Goal: Transaction & Acquisition: Purchase product/service

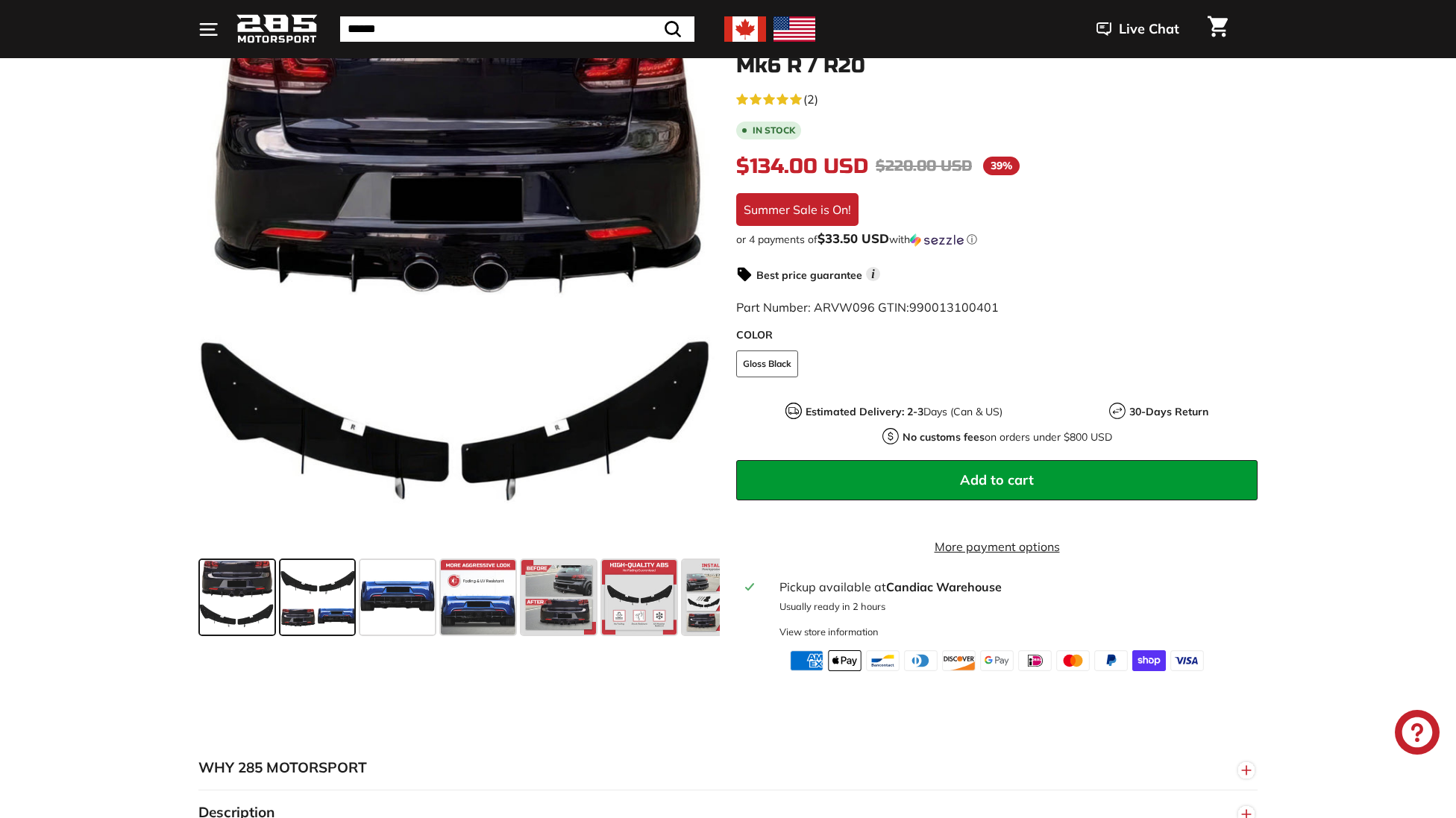
click at [314, 625] on span at bounding box center [318, 597] width 75 height 75
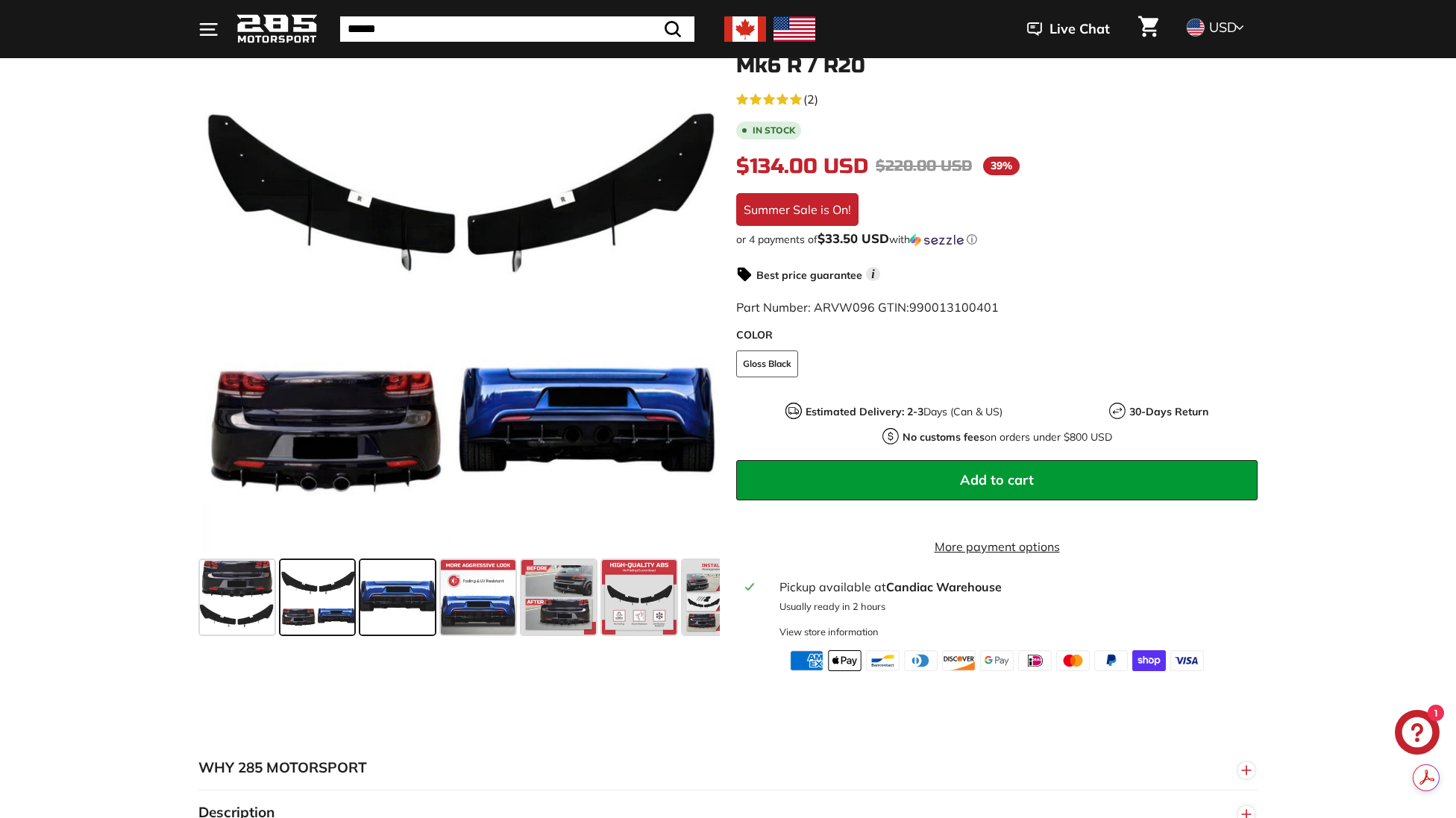
click at [376, 597] on span at bounding box center [398, 597] width 75 height 75
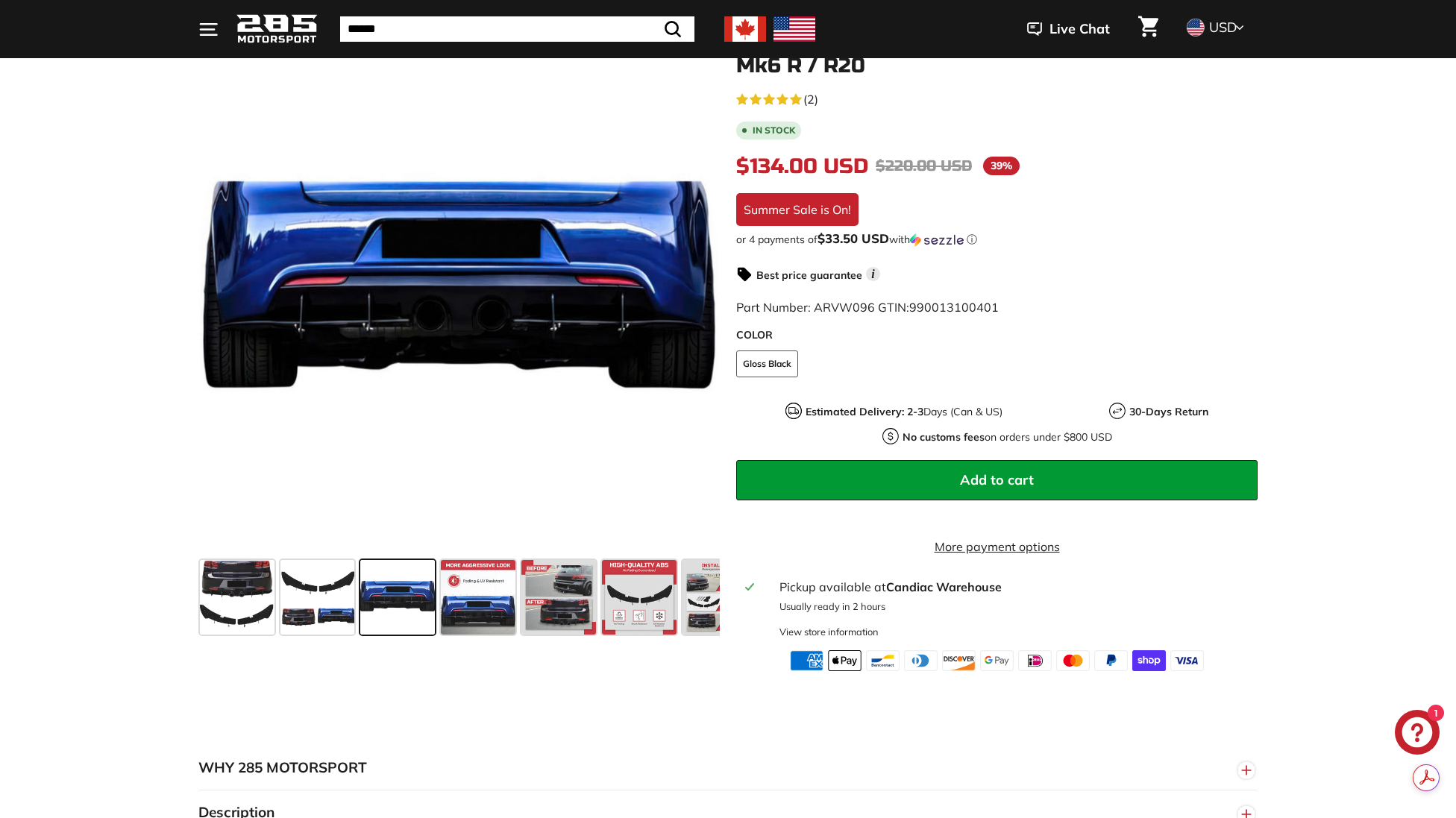
click at [425, 596] on span at bounding box center [398, 597] width 75 height 75
click at [458, 597] on span at bounding box center [478, 597] width 75 height 75
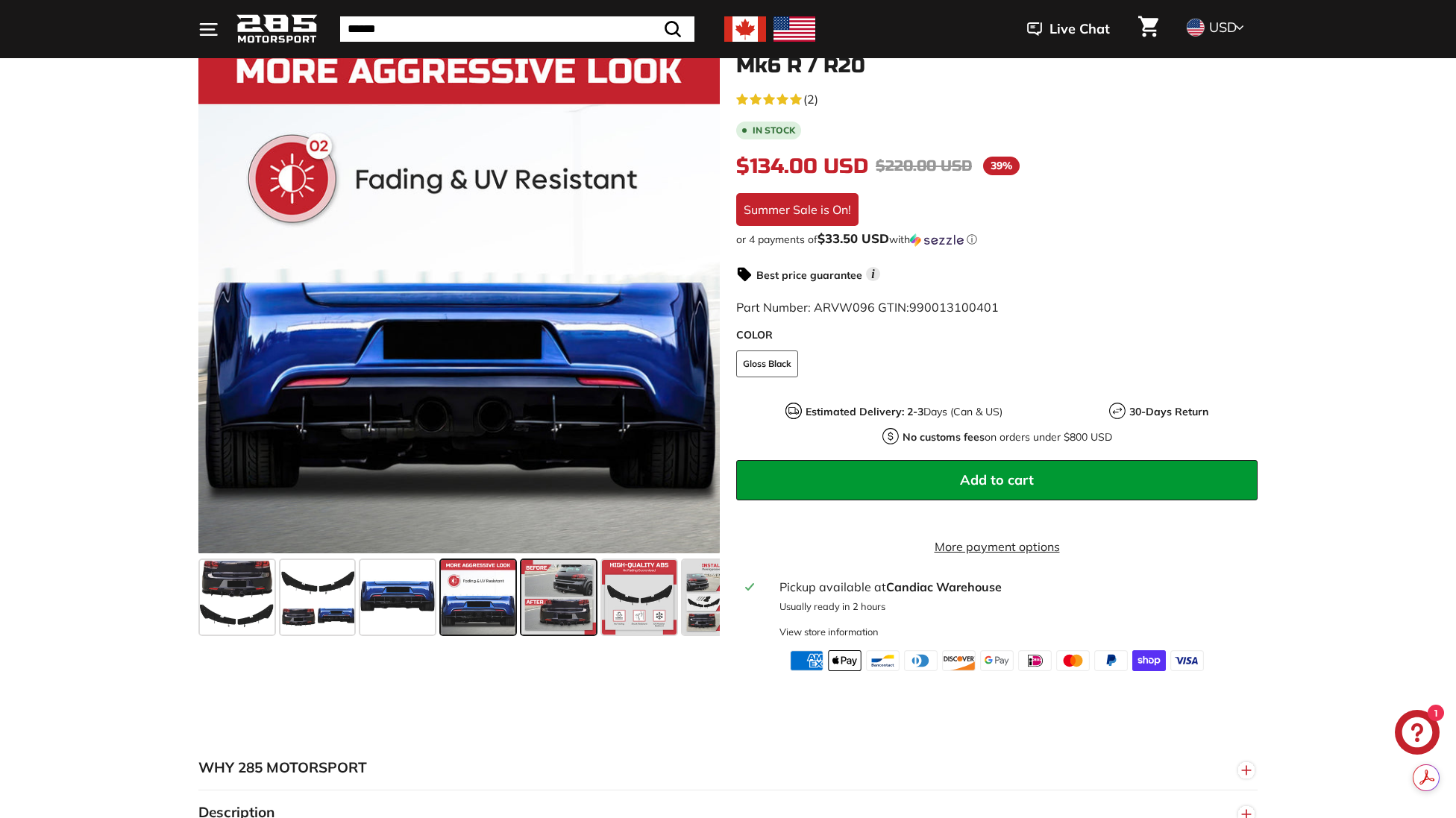
click at [540, 599] on span at bounding box center [559, 597] width 75 height 75
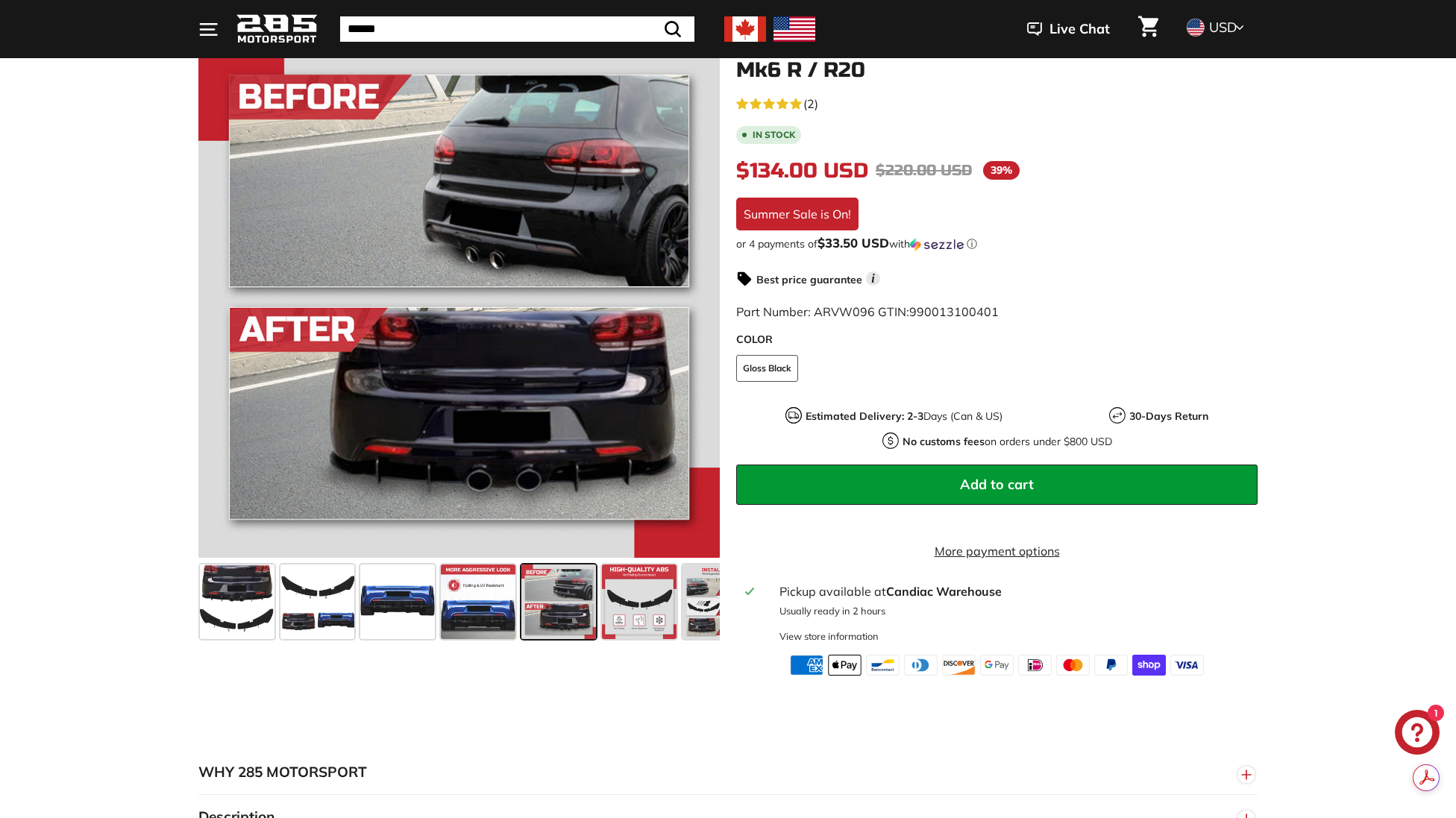
scroll to position [149, 0]
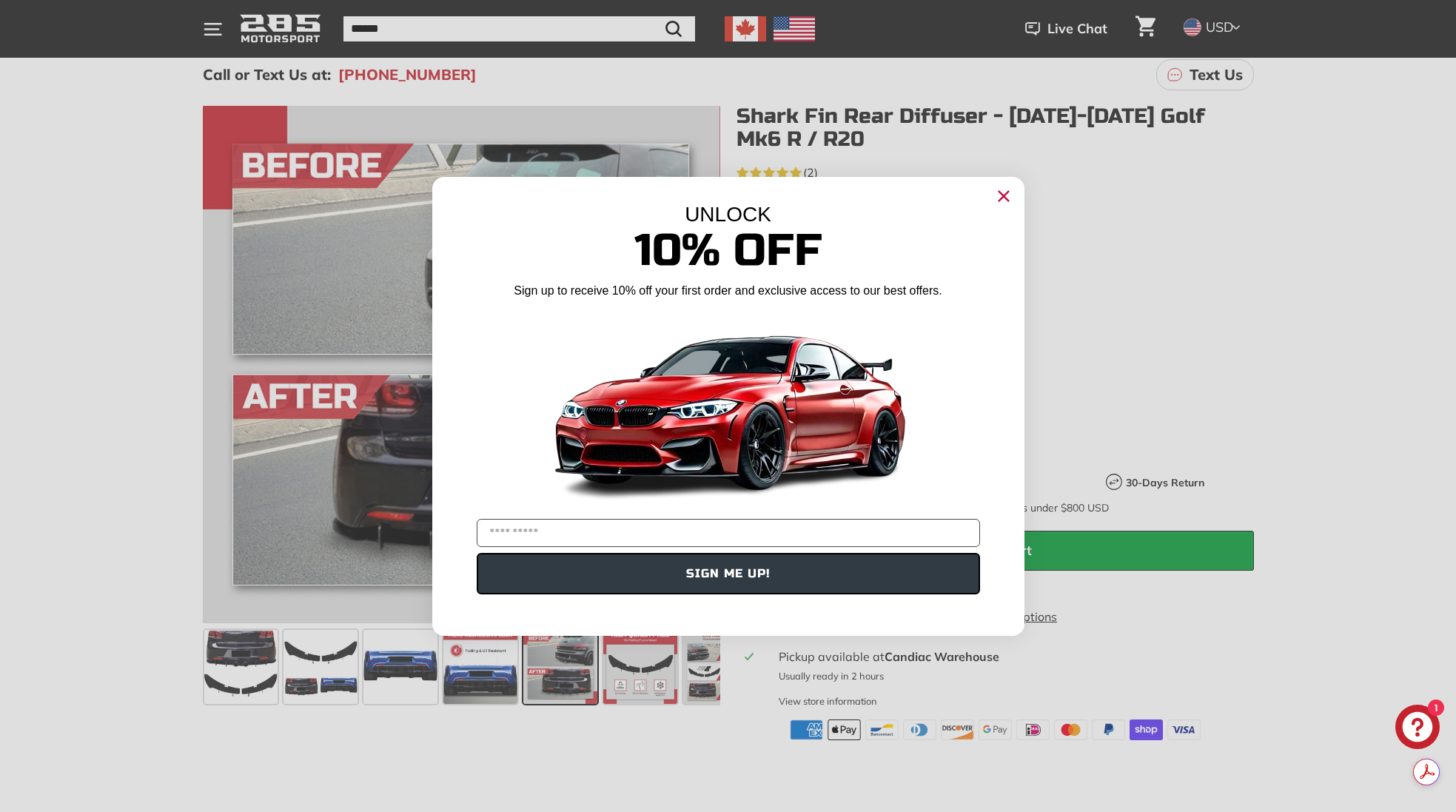
click at [1004, 203] on circle "Close dialog" at bounding box center [1003, 195] width 22 height 22
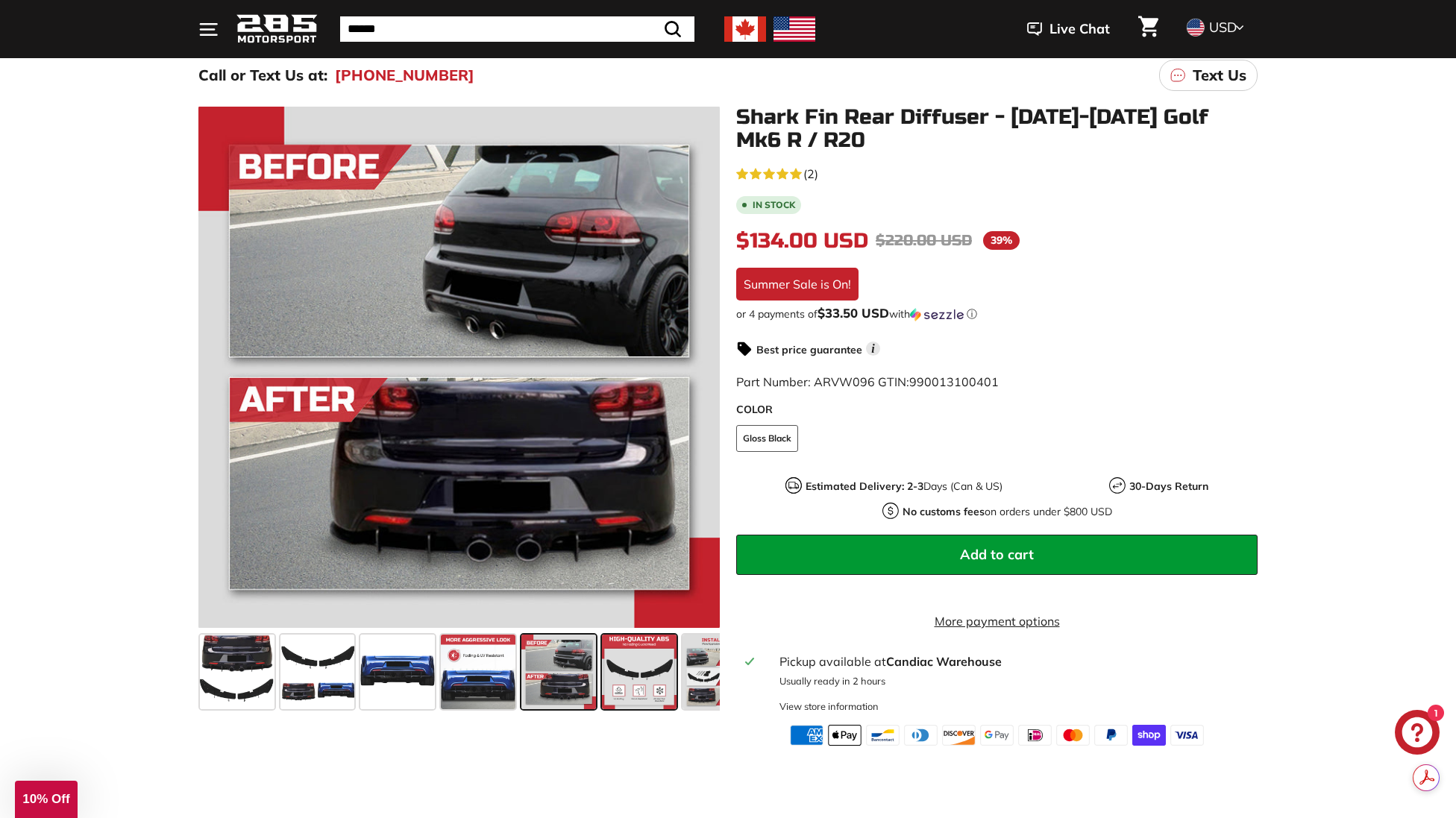
click at [640, 680] on span at bounding box center [639, 672] width 75 height 75
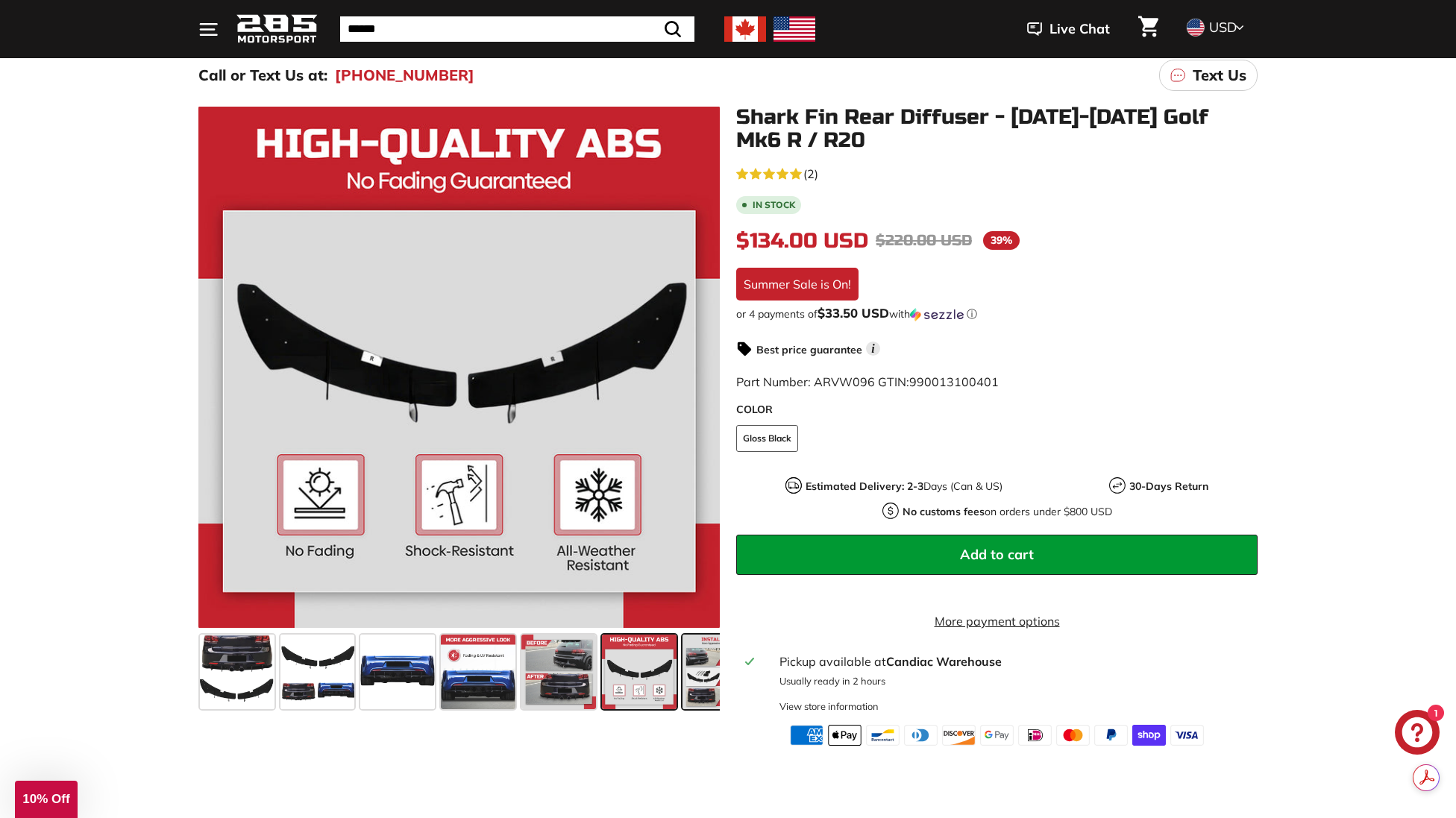
click at [716, 677] on span at bounding box center [720, 672] width 75 height 75
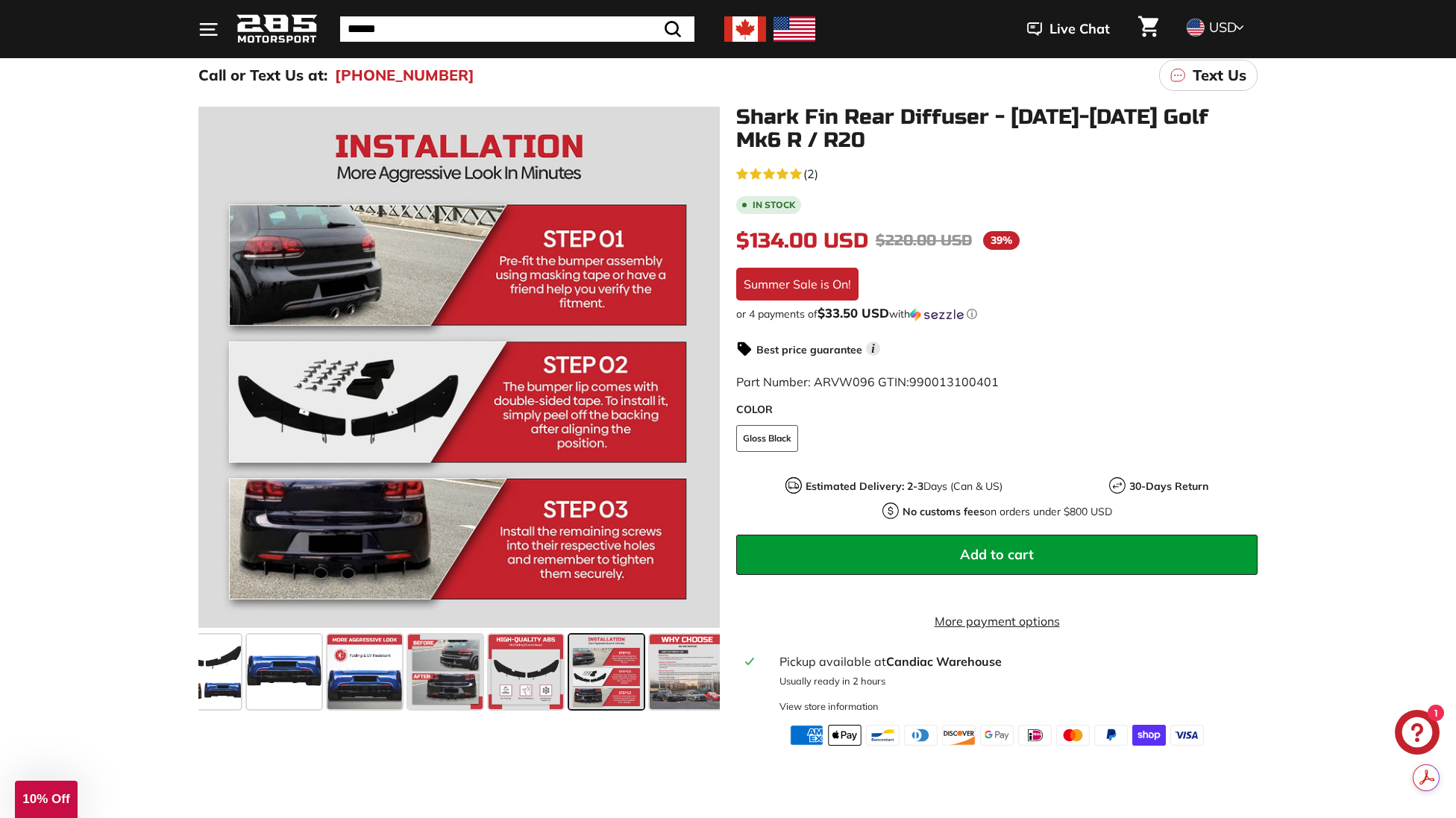
scroll to position [0, 121]
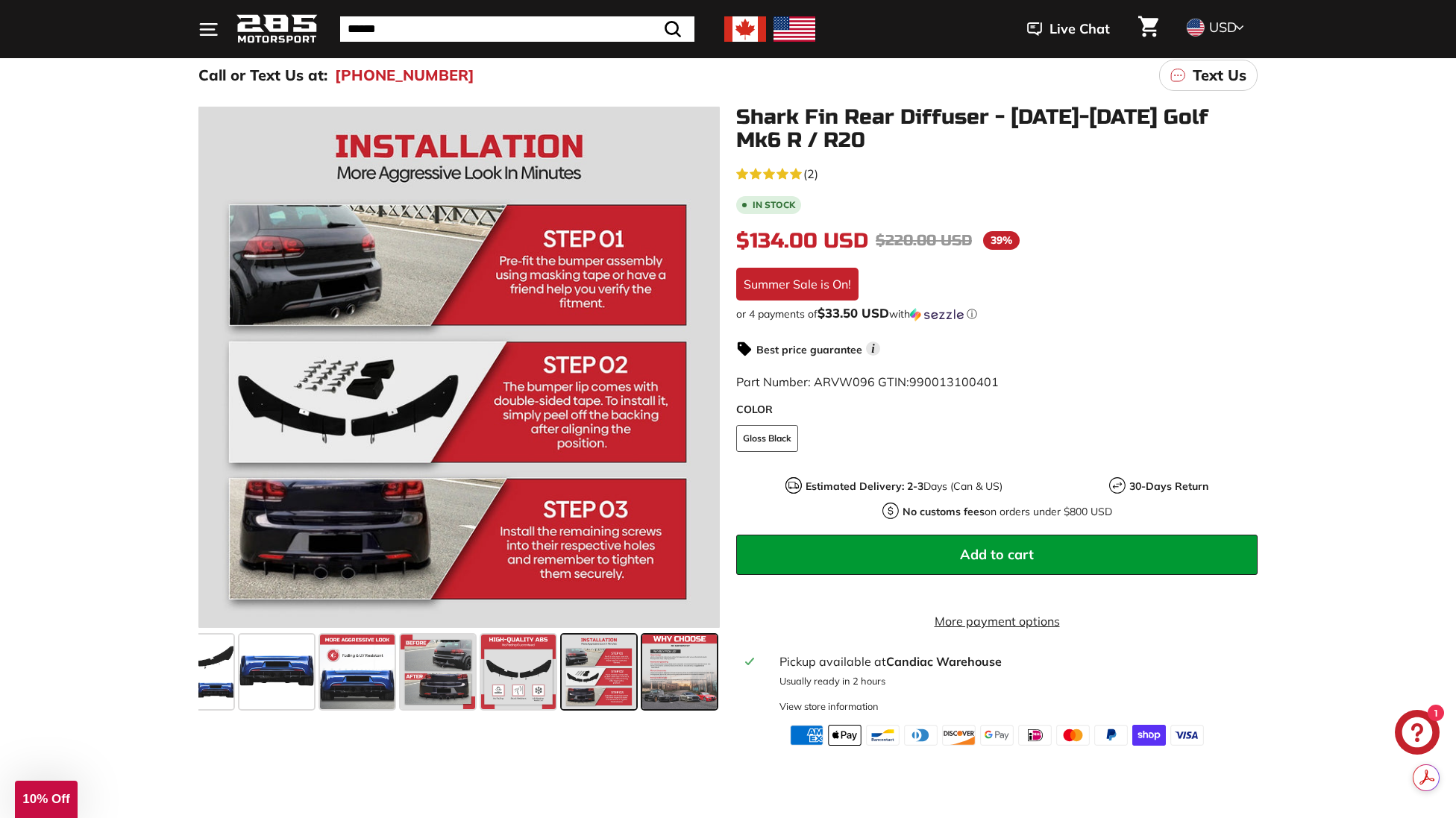
click at [682, 674] on span at bounding box center [680, 672] width 75 height 75
